Goal: Task Accomplishment & Management: Manage account settings

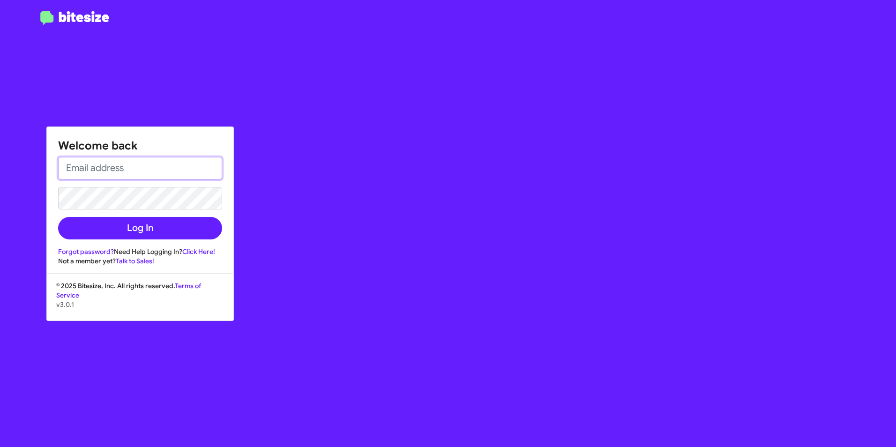
click at [135, 173] on input "email" at bounding box center [140, 168] width 164 height 23
type input "[EMAIL_ADDRESS][DOMAIN_NAME]"
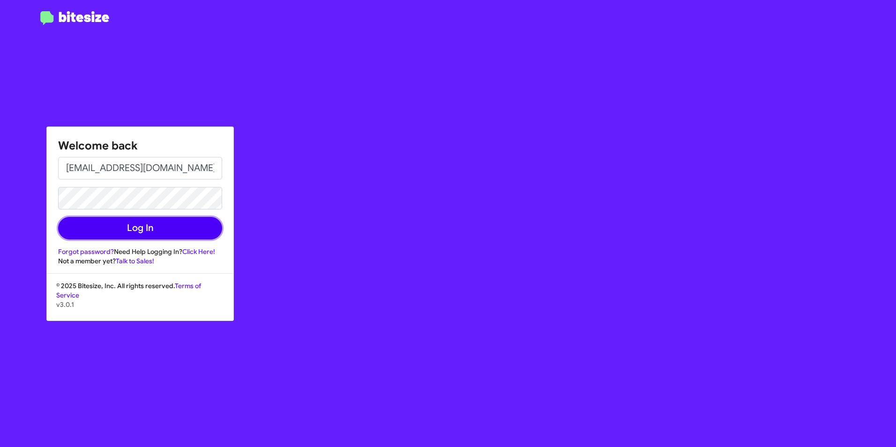
click at [214, 233] on button "Log In" at bounding box center [140, 228] width 164 height 23
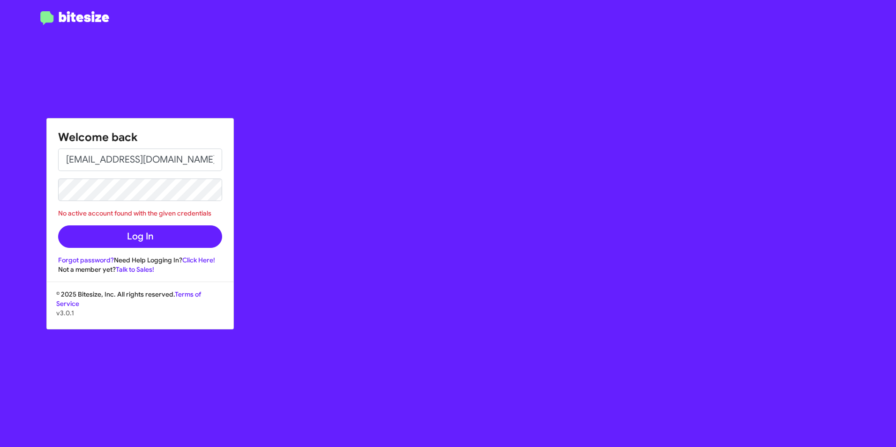
click at [69, 266] on div "Not a member yet? Talk to Sales!" at bounding box center [140, 269] width 164 height 9
click at [68, 261] on link "Forgot password?" at bounding box center [86, 260] width 56 height 8
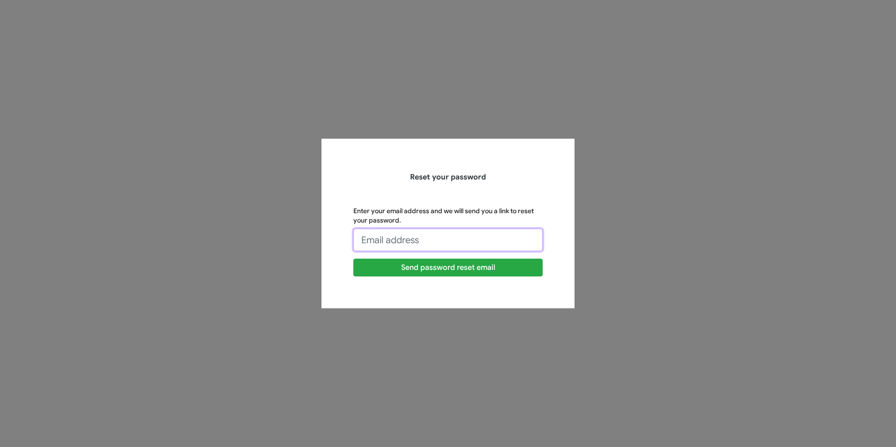
click at [376, 241] on input "Enter your email address and we will send you a link to reset your password." at bounding box center [448, 240] width 189 height 23
type input "[EMAIL_ADDRESS][DOMAIN_NAME]"
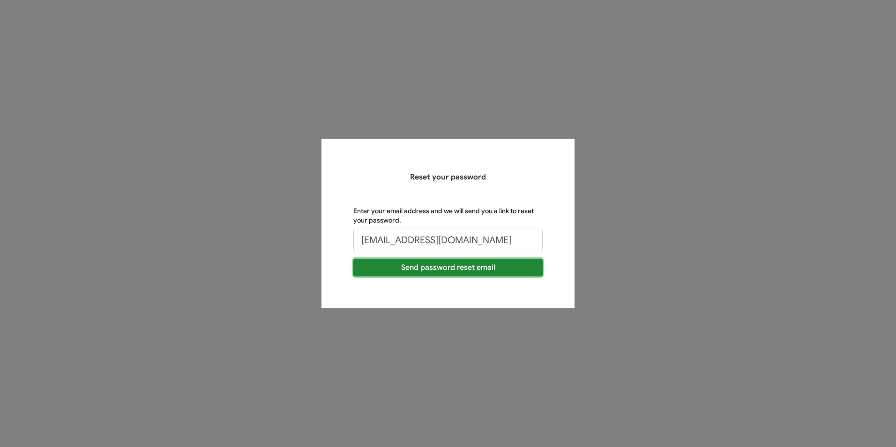
click at [387, 268] on button "Send password reset email" at bounding box center [448, 268] width 189 height 18
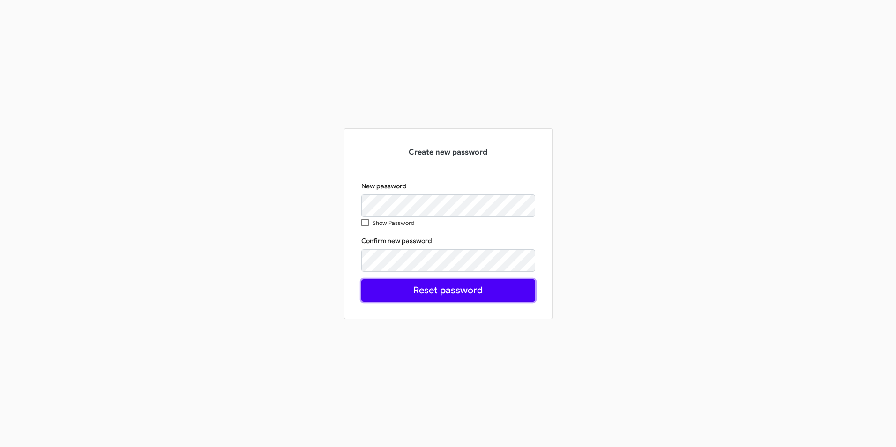
click at [421, 291] on button "Reset password" at bounding box center [448, 290] width 174 height 23
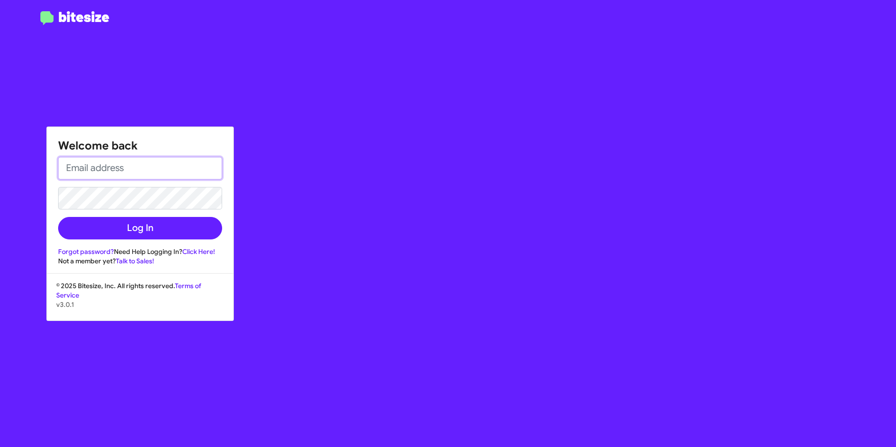
click at [119, 166] on input "email" at bounding box center [140, 168] width 164 height 23
type input "[EMAIL_ADDRESS][DOMAIN_NAME]"
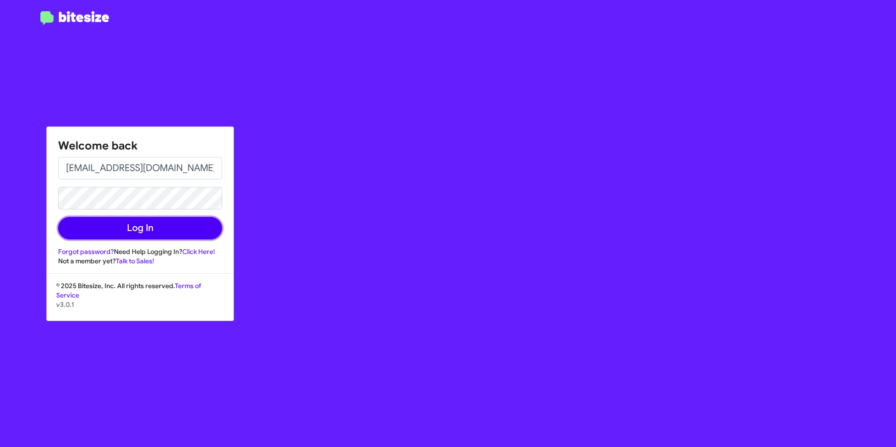
click at [106, 226] on button "Log In" at bounding box center [140, 228] width 164 height 23
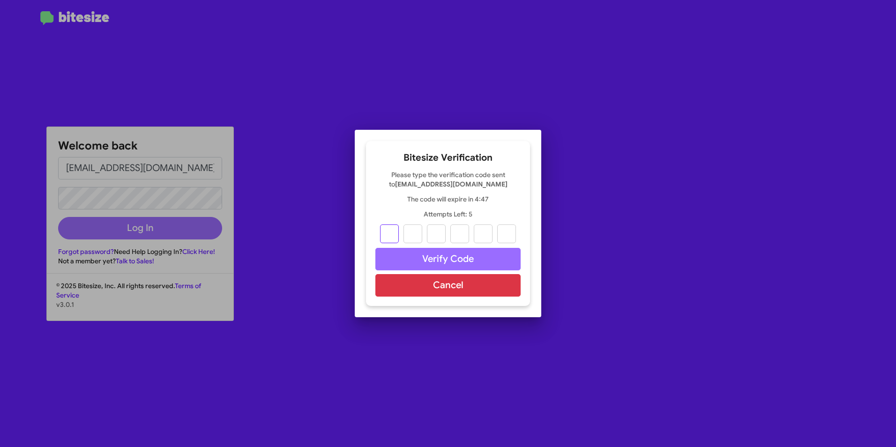
click at [389, 233] on input "text" at bounding box center [389, 234] width 19 height 19
type input "3"
type input "1"
type input "9"
type input "0"
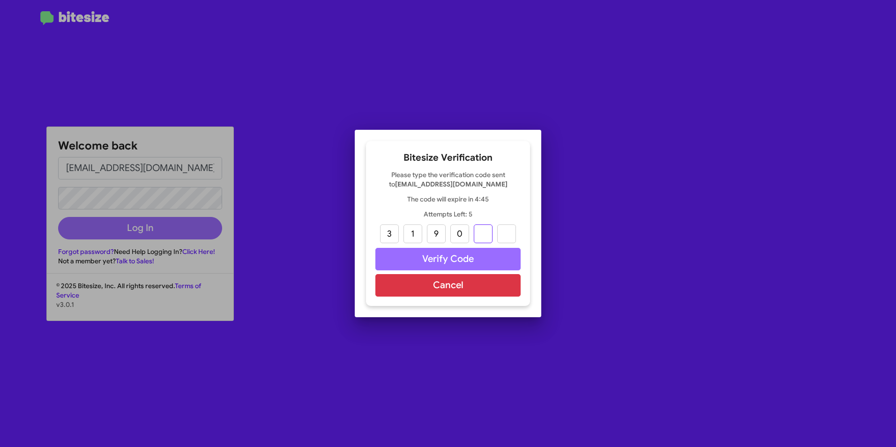
type input "2"
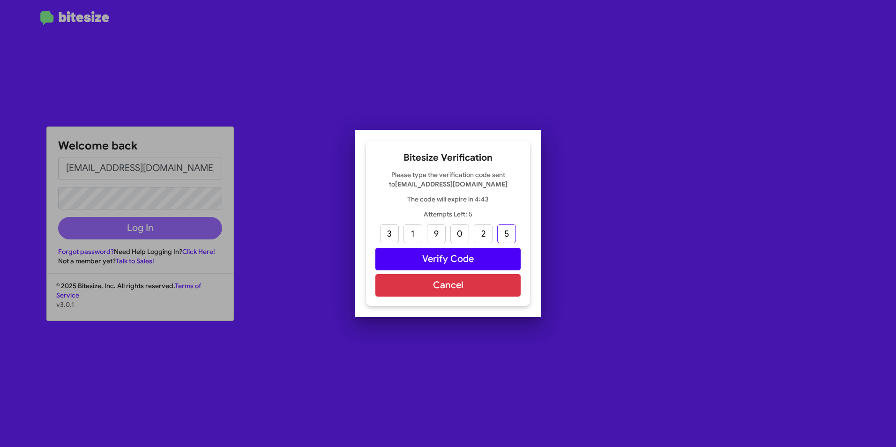
type input "5"
click at [433, 256] on button "Verify Code" at bounding box center [448, 259] width 145 height 23
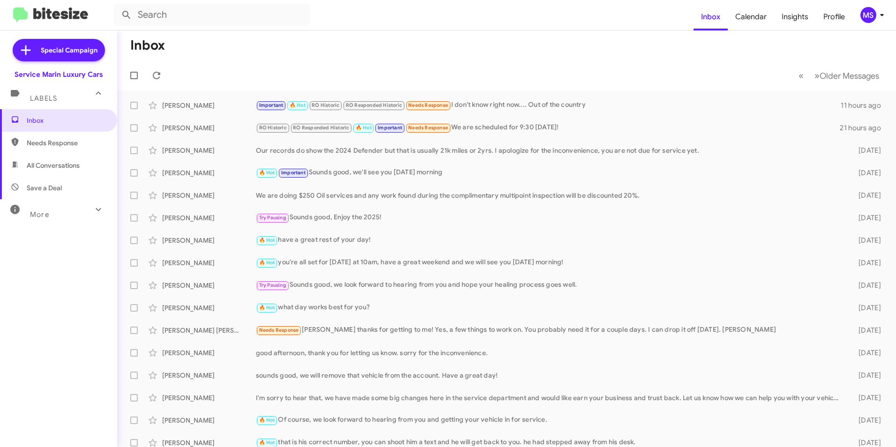
click at [321, 68] on mat-toolbar-row "« Previous » Next Older Messages" at bounding box center [506, 75] width 779 height 30
